Goal: Task Accomplishment & Management: Manage account settings

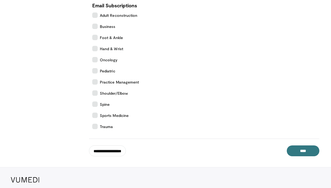
scroll to position [144, 0]
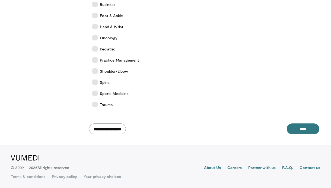
click at [125, 128] on input "**********" at bounding box center [107, 128] width 37 height 11
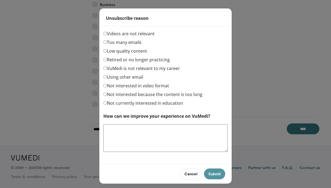
click at [210, 175] on button "Submit" at bounding box center [214, 173] width 21 height 11
click at [192, 140] on textarea "How can we improve your experience on VuMedi?" at bounding box center [165, 138] width 124 height 28
click at [124, 43] on label "Too many emails" at bounding box center [122, 42] width 38 height 7
click at [216, 174] on button "Submit" at bounding box center [214, 173] width 21 height 11
